Goal: Task Accomplishment & Management: Use online tool/utility

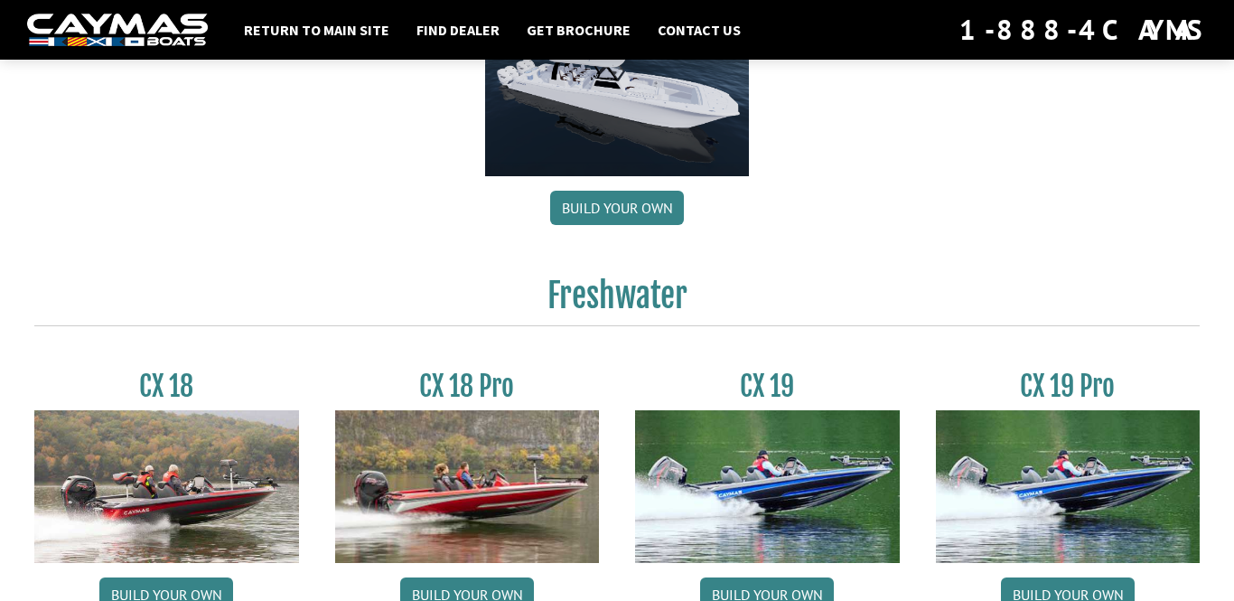
scroll to position [1272, 0]
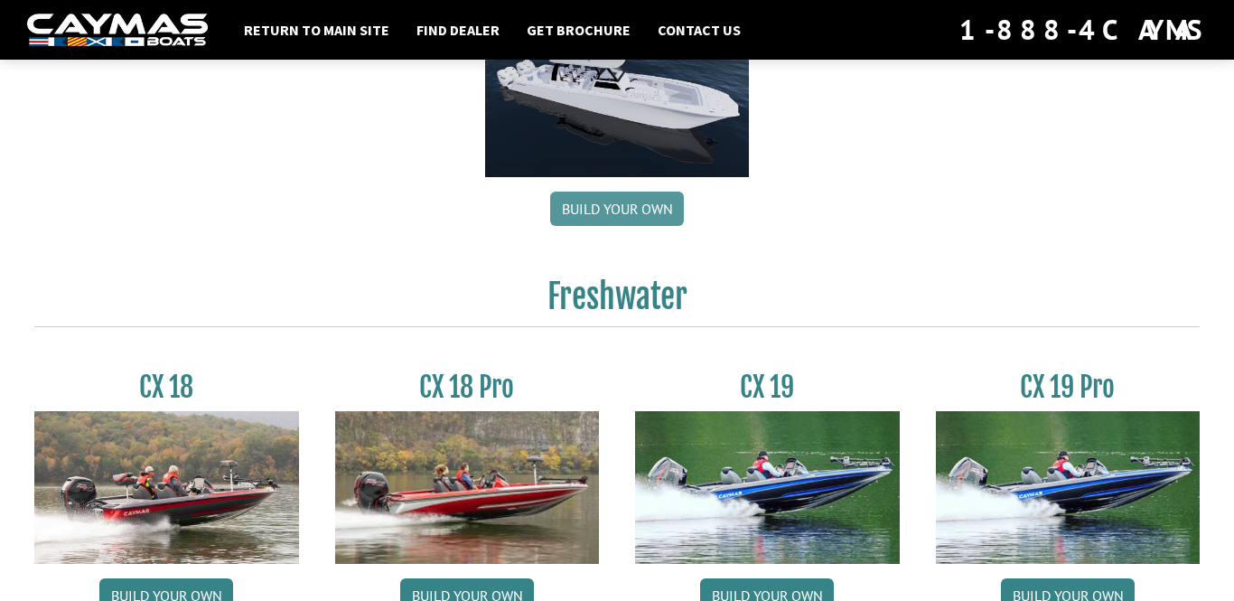
click at [616, 226] on link "Build your own" at bounding box center [617, 208] width 134 height 34
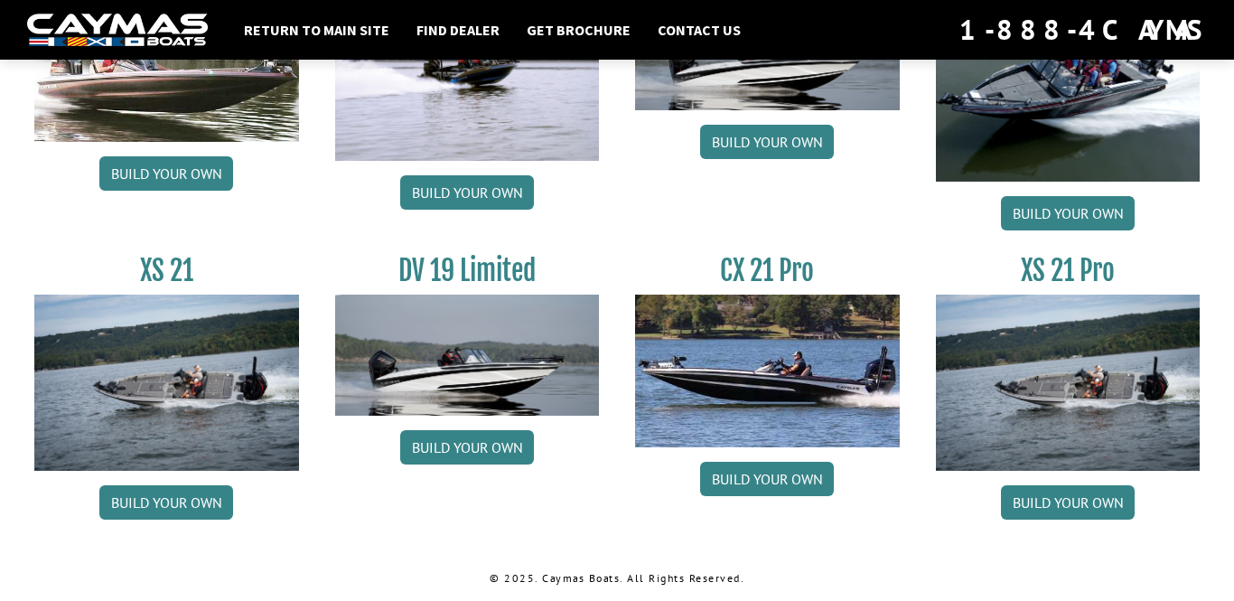
scroll to position [2331, 0]
click at [435, 210] on link "Build your own" at bounding box center [467, 192] width 134 height 34
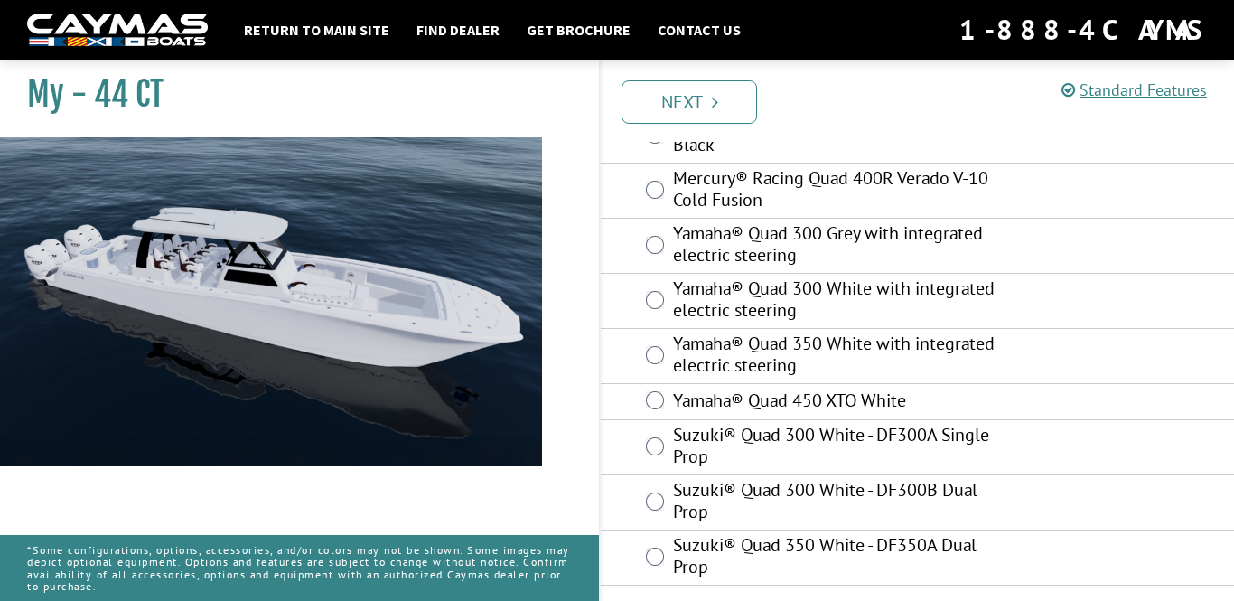
scroll to position [453, 0]
click at [1181, 87] on link "Standard Features" at bounding box center [1133, 89] width 145 height 21
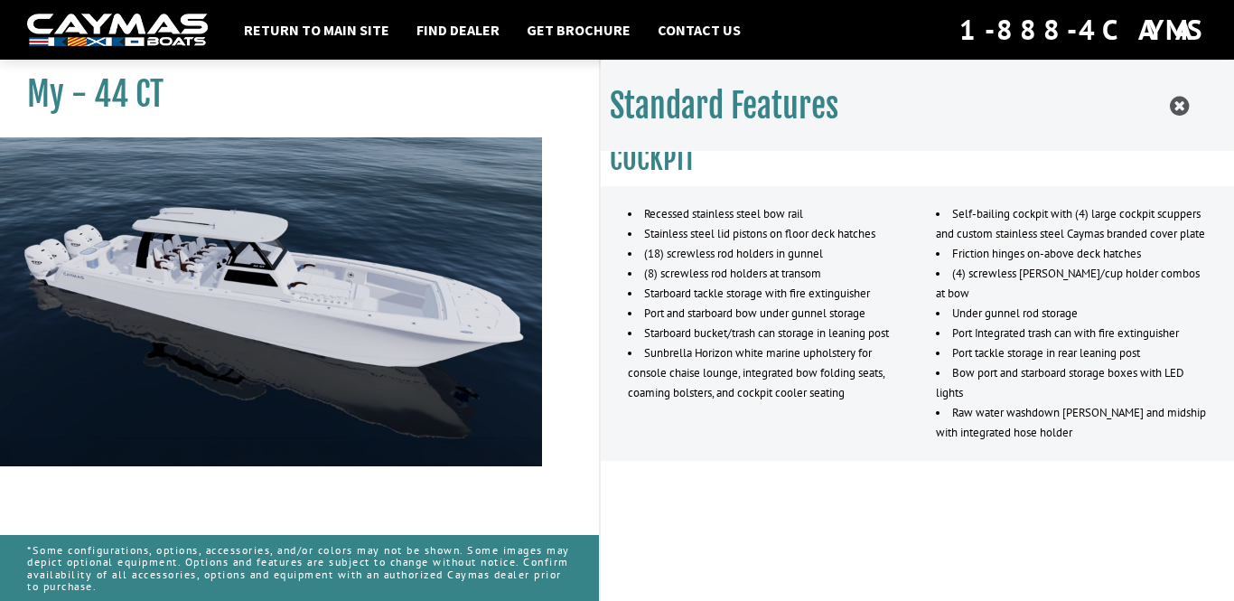
scroll to position [2064, 0]
click at [1180, 105] on icon at bounding box center [1178, 106] width 19 height 23
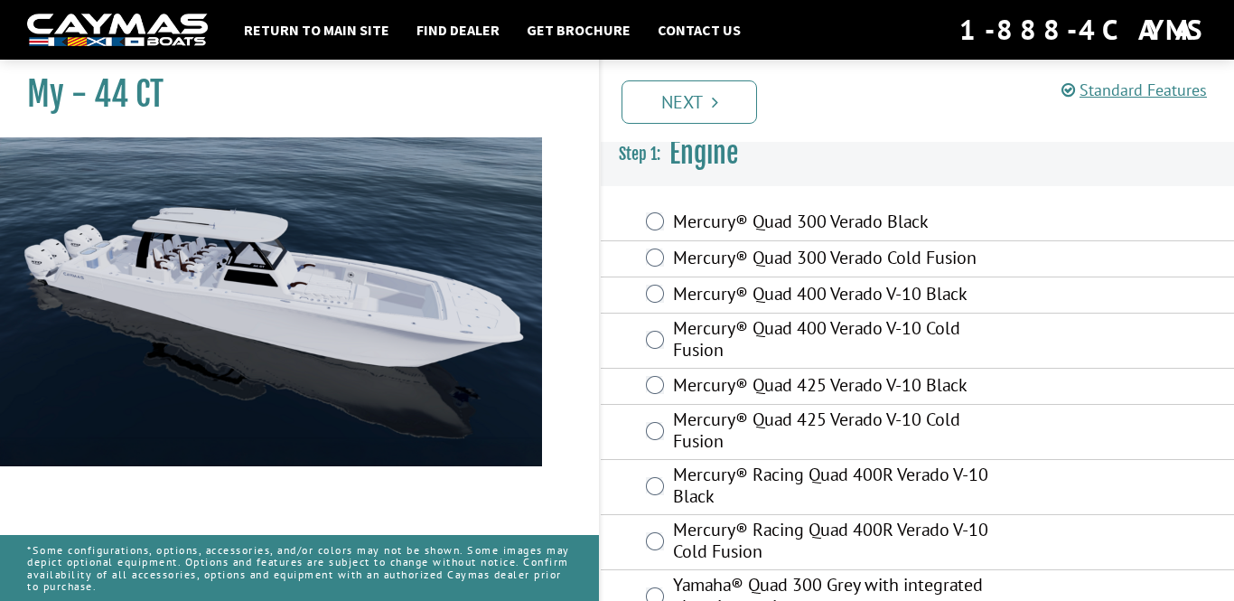
scroll to position [0, 0]
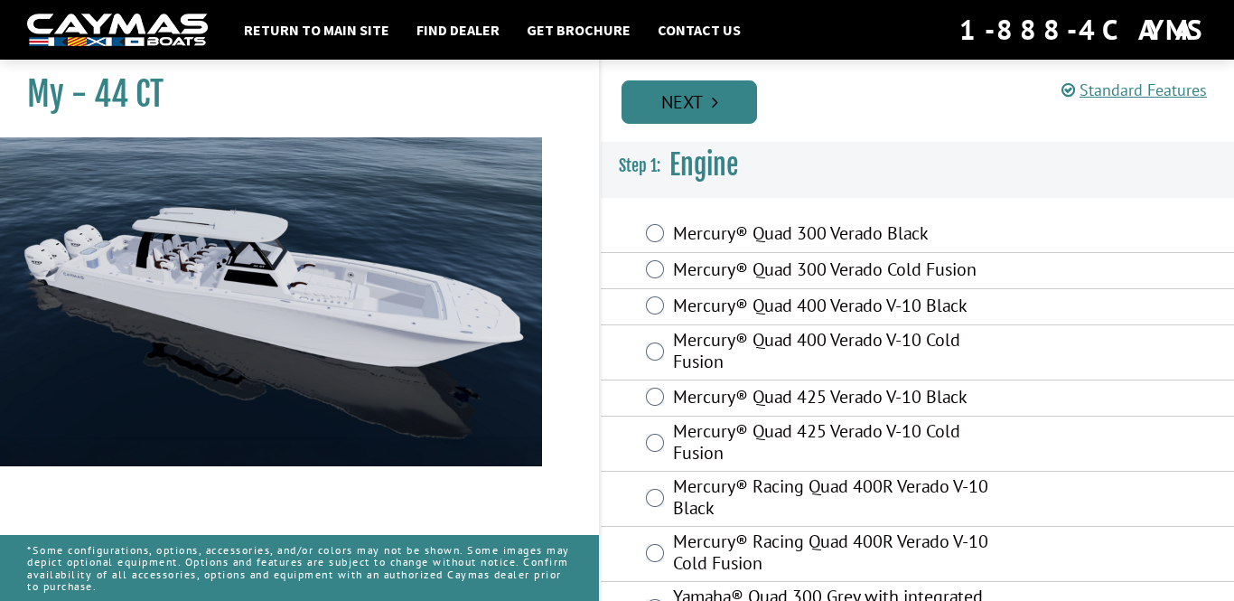
click at [679, 107] on link "Next" at bounding box center [688, 101] width 135 height 43
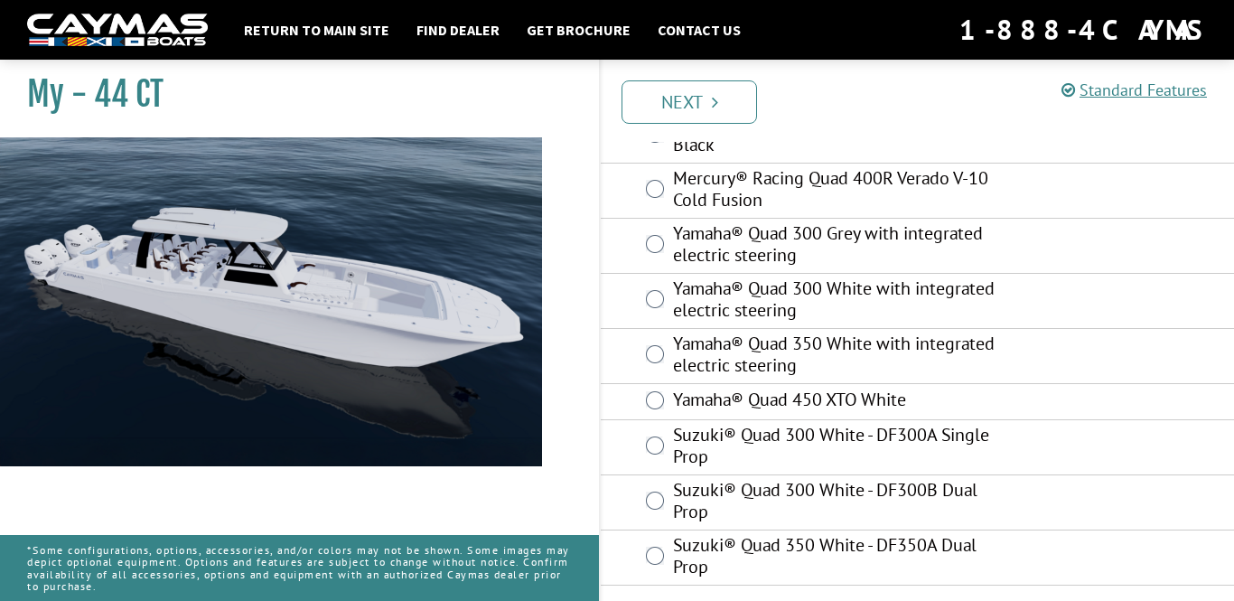
scroll to position [474, 0]
click at [291, 284] on img at bounding box center [271, 408] width 542 height 542
click at [688, 98] on link "Next" at bounding box center [688, 101] width 135 height 43
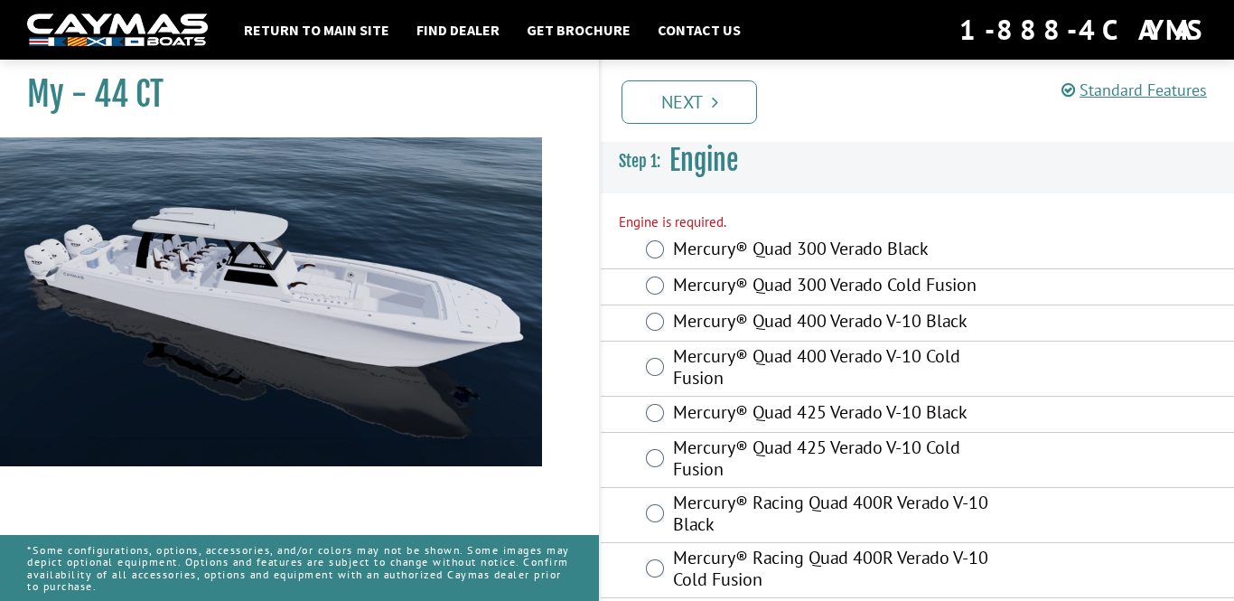
scroll to position [0, 0]
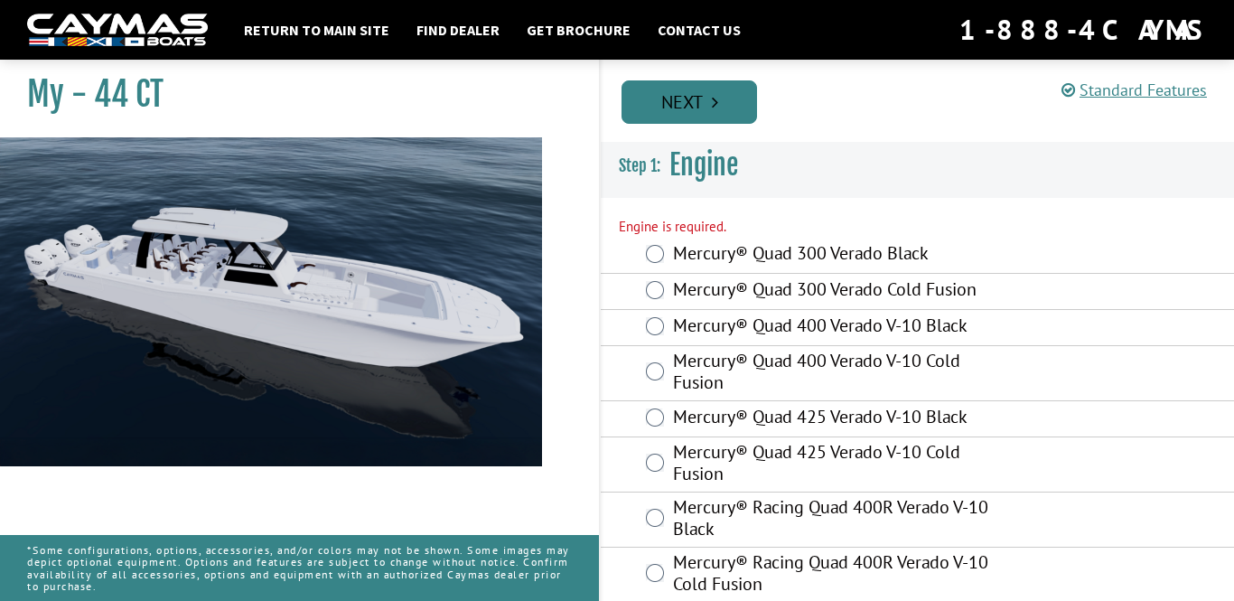
click at [689, 104] on link "Next" at bounding box center [688, 101] width 135 height 43
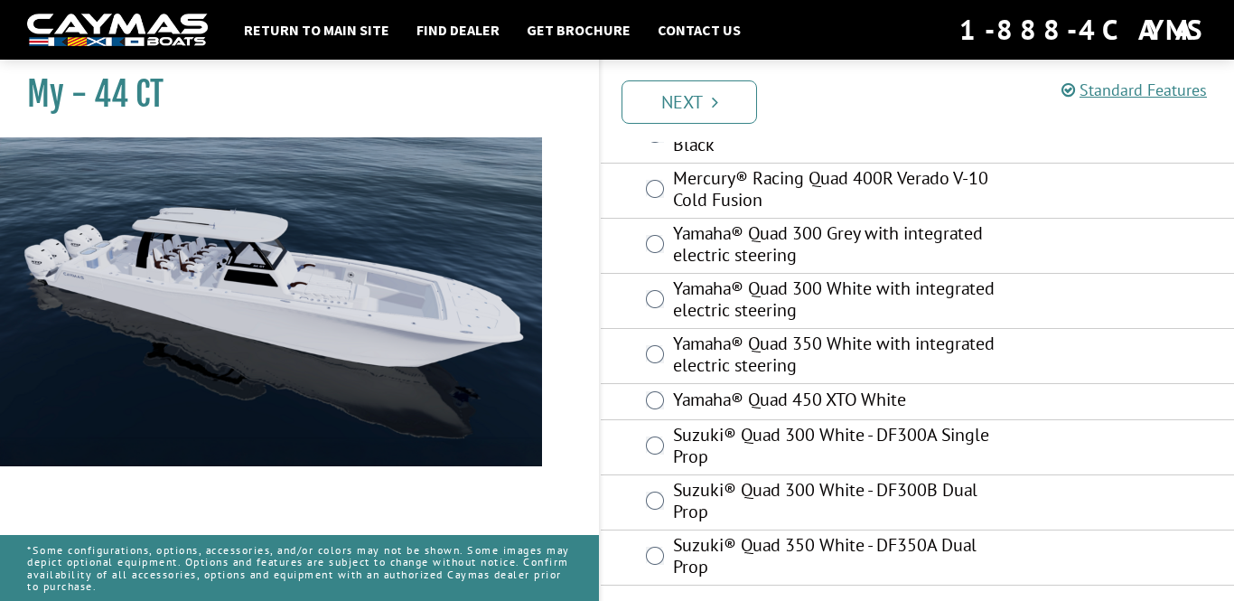
scroll to position [474, 0]
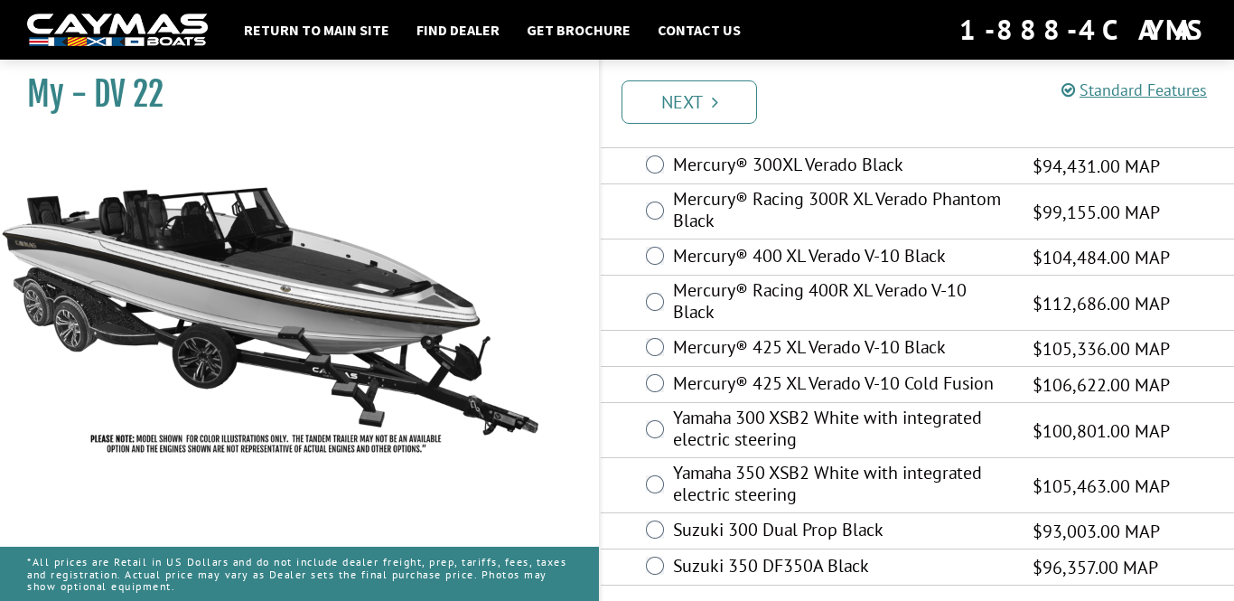
scroll to position [204, 0]
click at [1173, 89] on link "Standard Features" at bounding box center [1133, 89] width 145 height 21
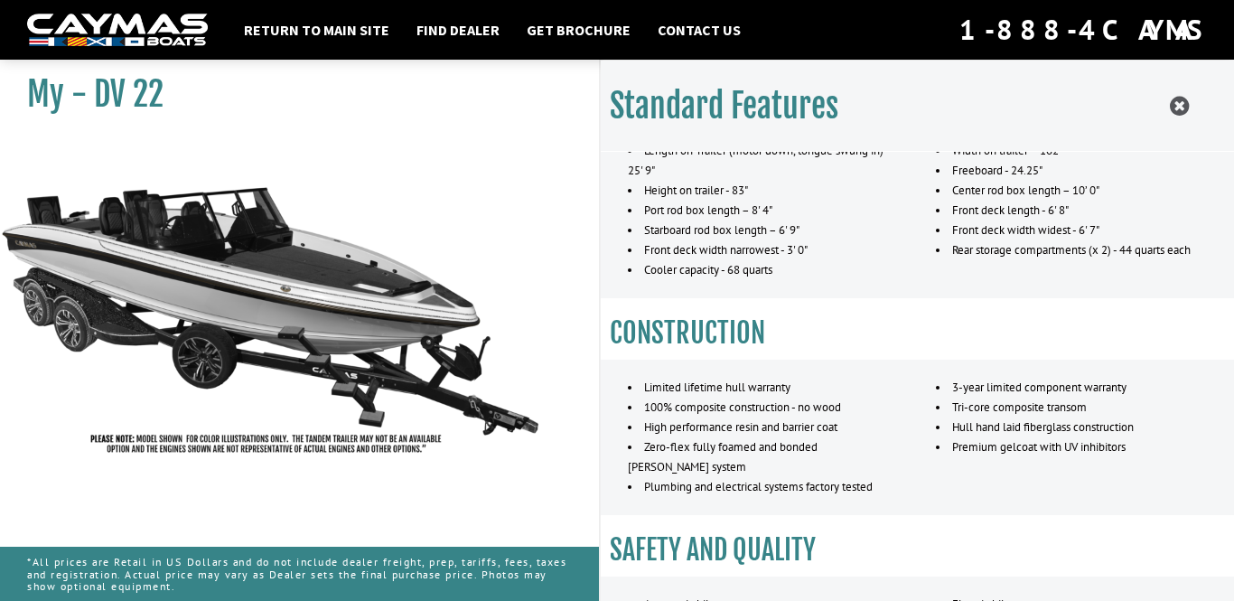
scroll to position [152, 0]
